Goal: Transaction & Acquisition: Purchase product/service

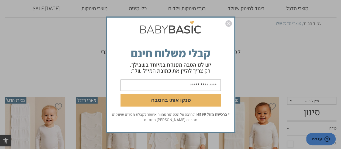
click at [190, 84] on input "email" at bounding box center [171, 84] width 100 height 11
type input "**********"
click at [176, 100] on button "פנקו אותי בהטבה" at bounding box center [171, 100] width 100 height 12
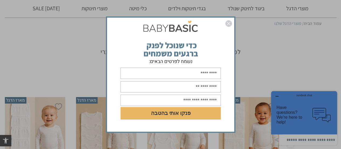
click at [229, 22] on img "סגור" at bounding box center [229, 23] width 6 height 6
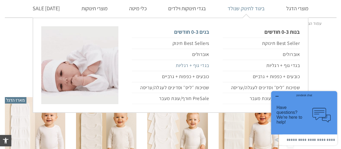
click at [202, 67] on link "בגדי גוף + רגליות" at bounding box center [170, 65] width 77 height 11
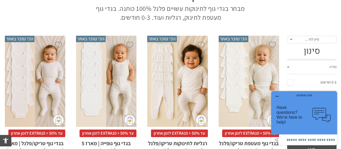
scroll to position [86, 0]
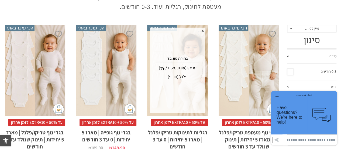
click at [176, 77] on div "פלנל (חורף)" at bounding box center [177, 76] width 53 height 9
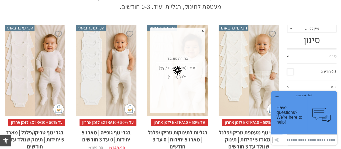
scroll to position [0, 0]
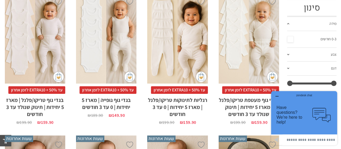
scroll to position [108, 0]
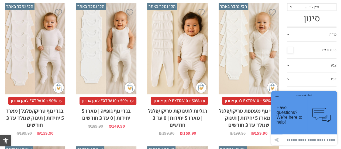
click at [291, 34] on link "מידה" at bounding box center [311, 35] width 49 height 14
click at [288, 34] on span at bounding box center [288, 34] width 2 height 1
click at [292, 52] on link "0-3 חודשים" at bounding box center [311, 50] width 49 height 8
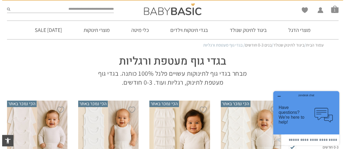
scroll to position [0, 0]
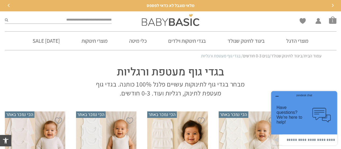
click at [334, 4] on button "Next" at bounding box center [333, 6] width 8 height 8
click at [334, 4] on div "משלוח חינם עד הבית בקנייה מעל 299 שקלים" at bounding box center [171, 6] width 332 height 6
click at [8, 6] on icon "Previous" at bounding box center [9, 5] width 2 height 3
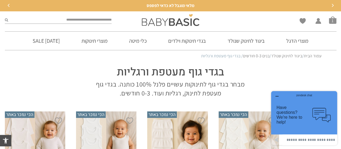
click at [8, 6] on icon "Previous" at bounding box center [9, 5] width 2 height 3
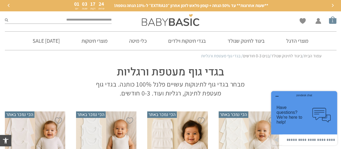
click at [332, 23] on span "סל קניות" at bounding box center [333, 20] width 8 height 8
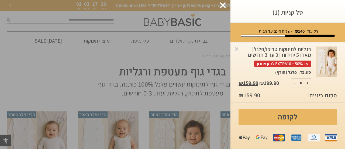
scroll to position [3, 0]
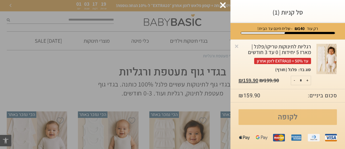
click at [262, 122] on link "לקופה" at bounding box center [288, 117] width 99 height 16
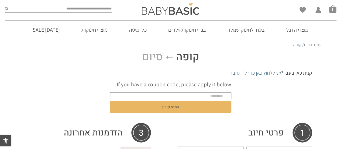
click at [219, 96] on input "text" at bounding box center [170, 95] width 121 height 7
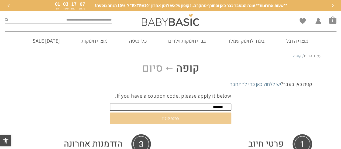
type input "*******"
click at [201, 121] on button "החלת קופון" at bounding box center [170, 118] width 121 height 12
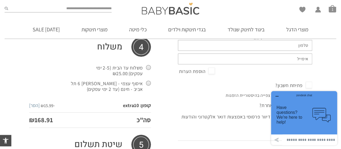
scroll to position [211, 0]
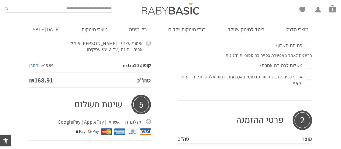
click at [309, 75] on span "אני מסכים לקבל דיוור פרסומי באמצעות דואר אלקטרוני והודעות טקסט." at bounding box center [245, 79] width 134 height 14
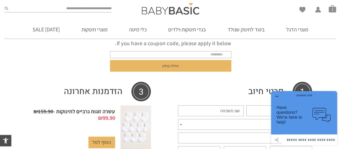
scroll to position [15, 0]
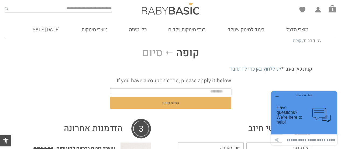
click at [209, 90] on input "text" at bounding box center [170, 91] width 121 height 7
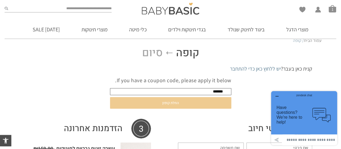
type input "*******"
click at [203, 104] on button "החלת קופון" at bounding box center [170, 103] width 121 height 12
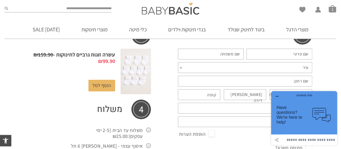
scroll to position [117, 0]
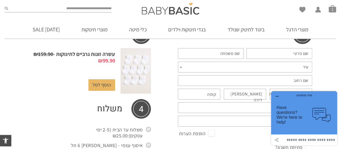
click at [279, 95] on div "zendesk chat" at bounding box center [304, 94] width 53 height 5
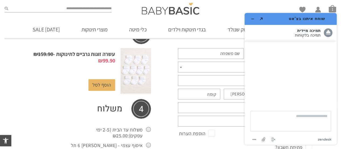
scroll to position [0, 0]
click at [295, 51] on div at bounding box center [291, 70] width 82 height 50
click at [252, 16] on button "מזער את היישומון" at bounding box center [253, 19] width 9 height 8
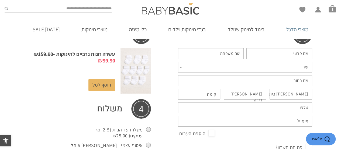
click at [296, 29] on link "מוצרי הדגל" at bounding box center [298, 29] width 38 height 18
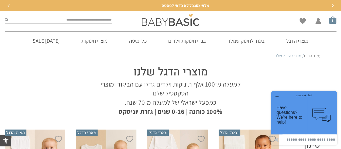
click at [335, 21] on span "סל קניות" at bounding box center [333, 20] width 8 height 8
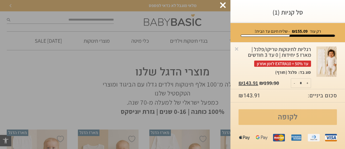
click at [273, 114] on link "לקופה" at bounding box center [288, 117] width 99 height 16
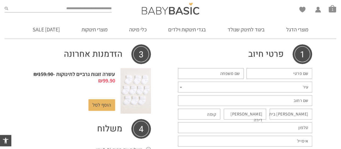
scroll to position [95, 0]
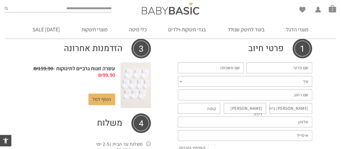
click at [291, 70] on input "שם פרטי *" at bounding box center [280, 67] width 66 height 11
type input "********"
type input "****"
type input "********"
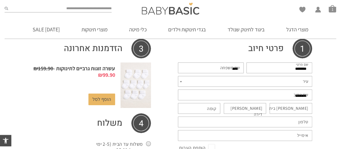
type input "*"
type input "**********"
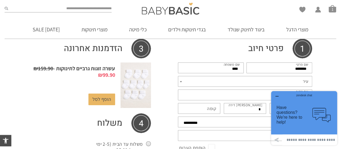
click at [297, 80] on span "עיר" at bounding box center [245, 81] width 134 height 11
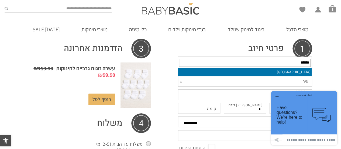
type input "******"
select select "******"
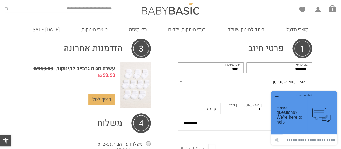
drag, startPoint x: 288, startPoint y: 97, endPoint x: 338, endPoint y: 134, distance: 62.1
click at [338, 134] on body "zendesk chat Have questions? We're here to help! .cls-1,.cls-2{fill:#cccccb;}.c…" at bounding box center [304, 118] width 70 height 58
click at [279, 97] on icon "button" at bounding box center [277, 96] width 4 height 4
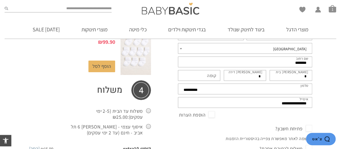
scroll to position [130, 0]
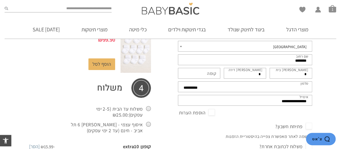
drag, startPoint x: 253, startPoint y: 74, endPoint x: 266, endPoint y: 74, distance: 13.2
click at [266, 74] on p "מס דירה (אופציונלי) *" at bounding box center [245, 72] width 45 height 13
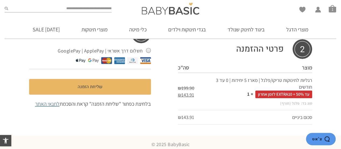
scroll to position [286, 0]
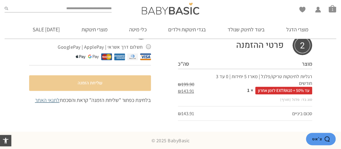
type input "**"
click at [91, 87] on button "שליחת הזמנה" at bounding box center [90, 83] width 122 height 16
